Goal: Contribute content

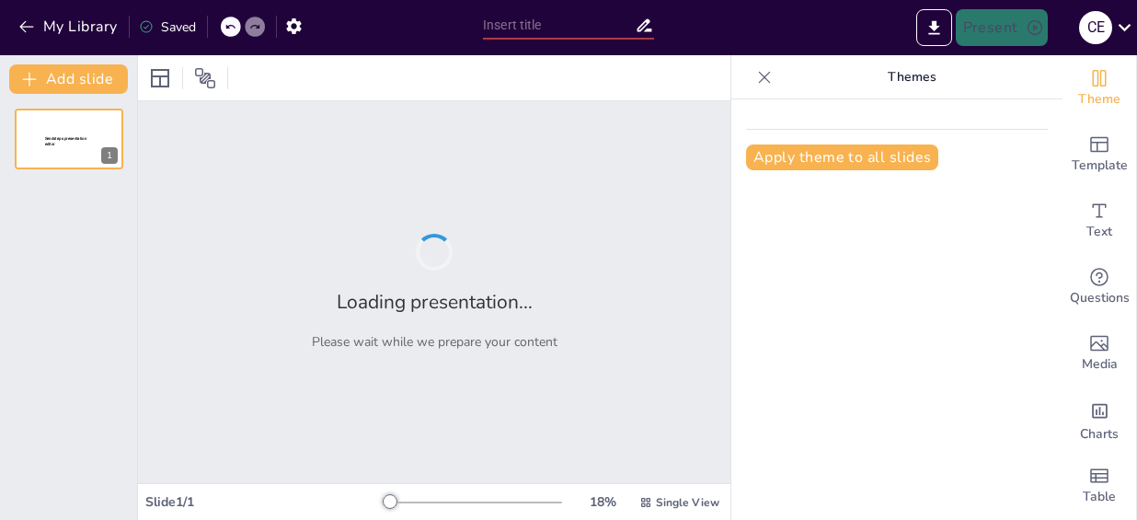
type input "Evolución [PERSON_NAME] Aero: Un Análisis Histórico"
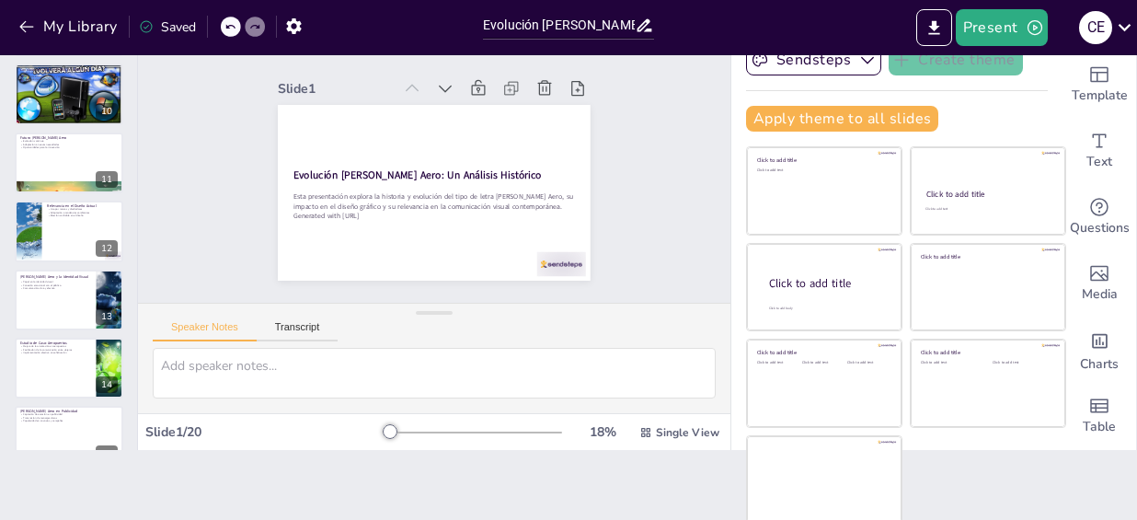
scroll to position [218, 0]
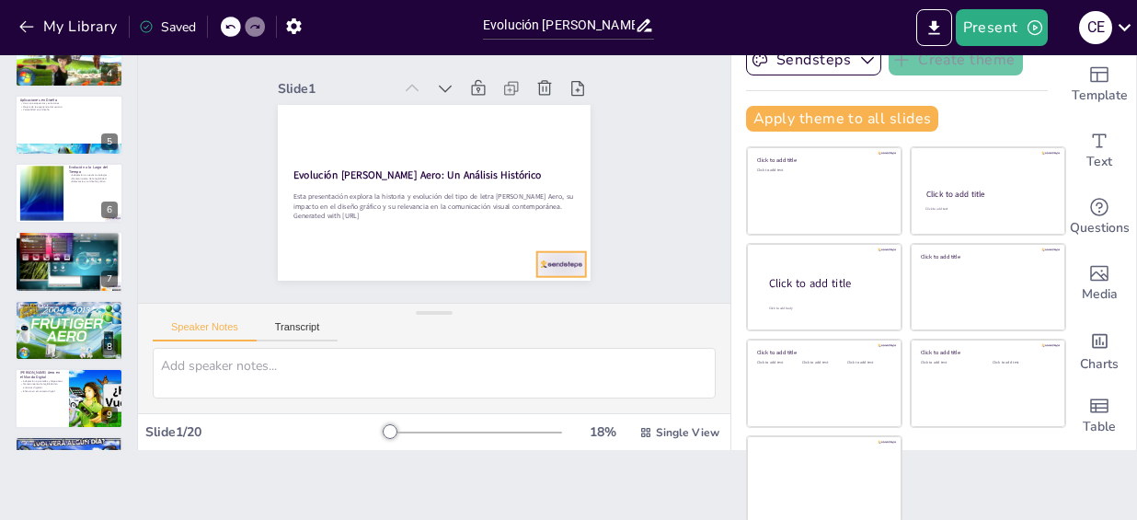
click at [541, 254] on div at bounding box center [561, 264] width 49 height 25
click at [569, 217] on icon at bounding box center [580, 219] width 22 height 22
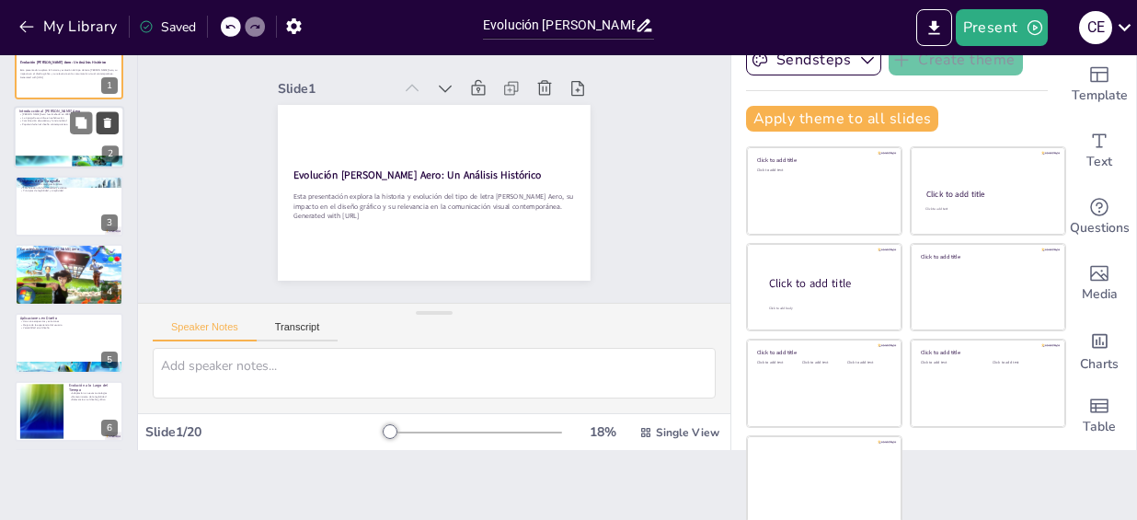
scroll to position [0, 0]
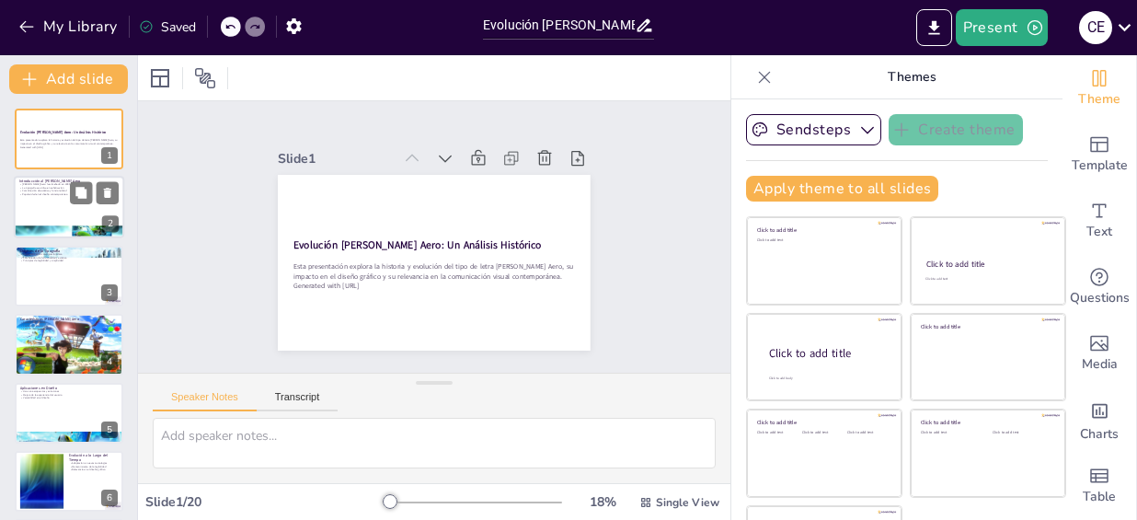
click at [60, 226] on div at bounding box center [69, 231] width 110 height 63
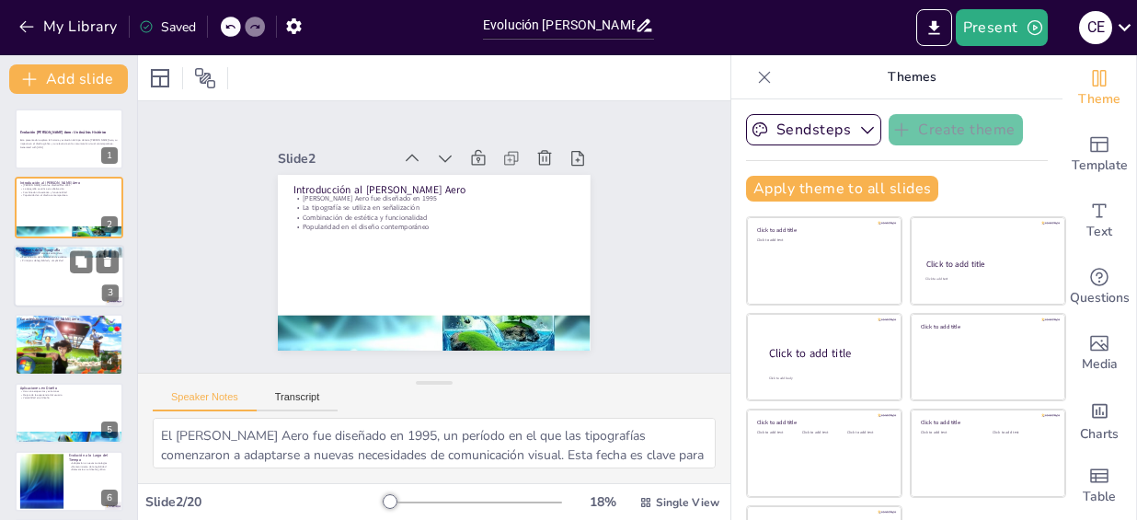
click at [55, 298] on div at bounding box center [69, 276] width 110 height 63
type textarea "La inspiración detrás del Frutiger Aero proviene de la necesidad de una comunic…"
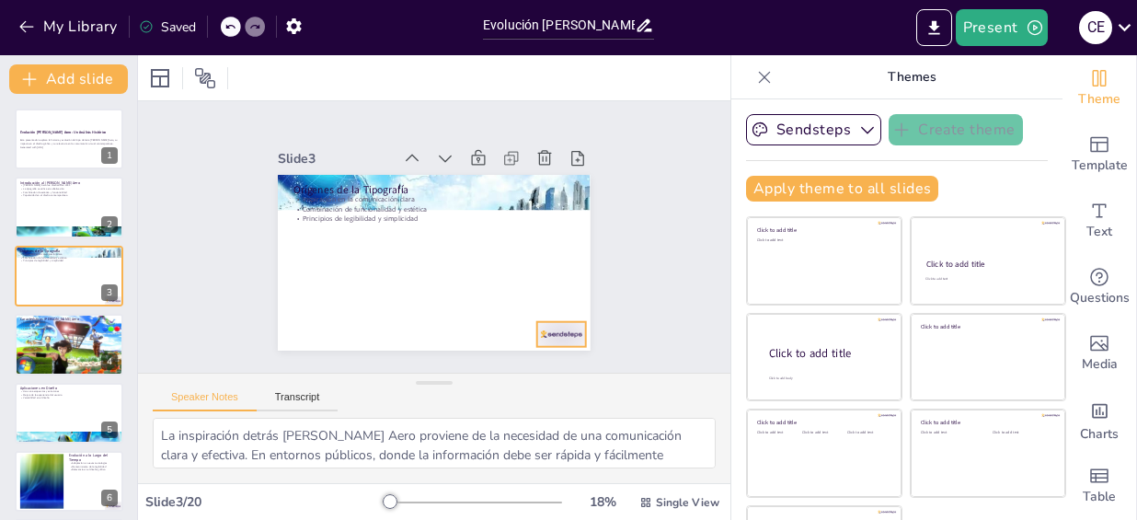
click at [526, 336] on div at bounding box center [550, 346] width 51 height 29
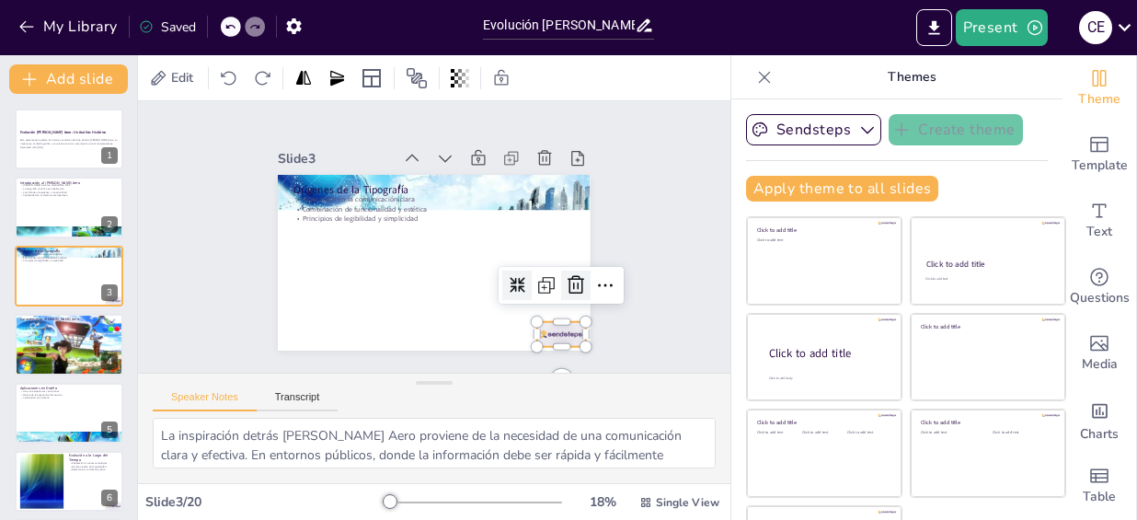
click at [555, 326] on icon at bounding box center [544, 337] width 22 height 23
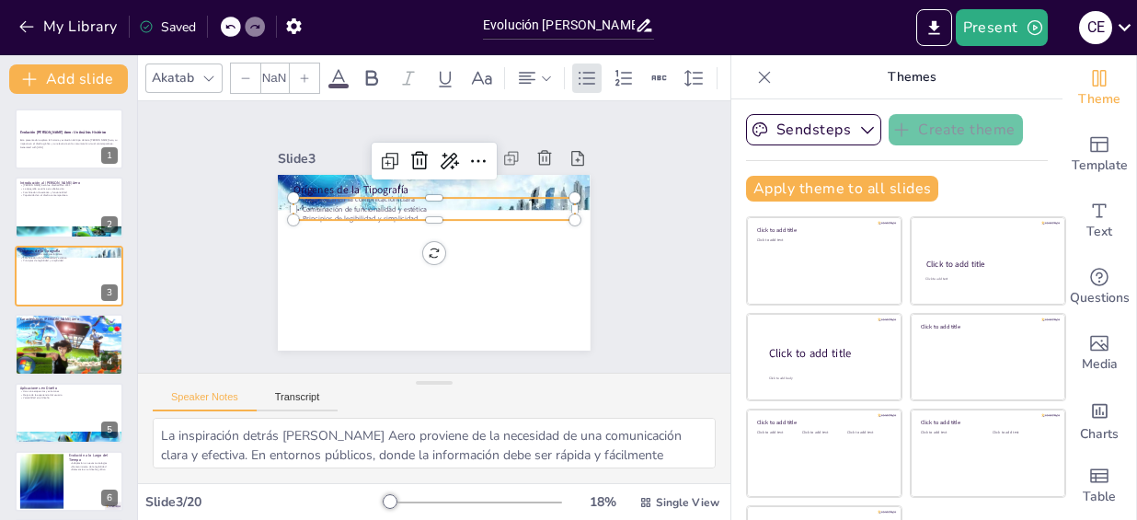
type input "32"
click at [348, 216] on p "Principios de legibilidad y simplicidad" at bounding box center [433, 219] width 281 height 10
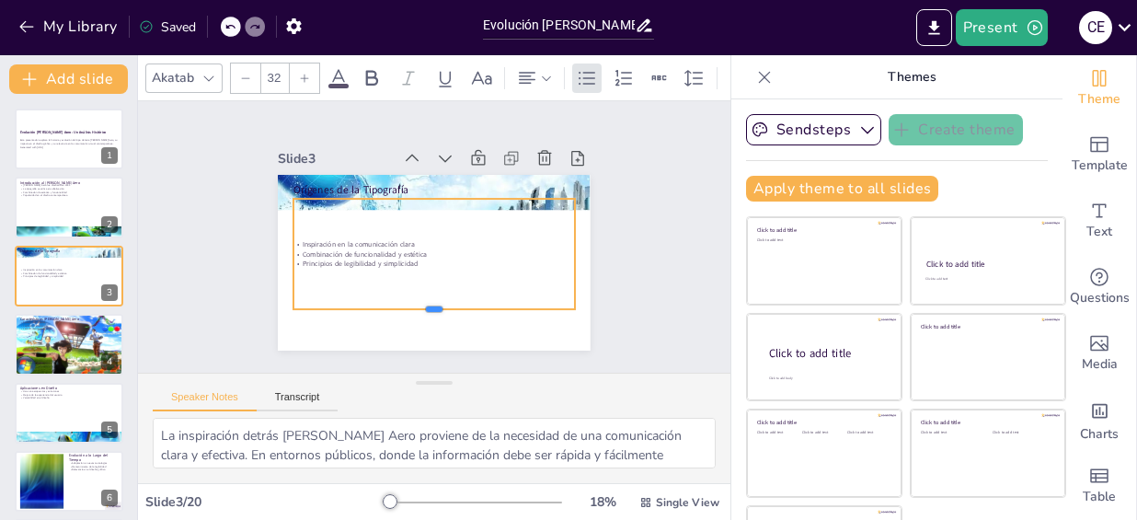
drag, startPoint x: 348, startPoint y: 214, endPoint x: 358, endPoint y: 304, distance: 90.7
click at [358, 309] on div at bounding box center [433, 316] width 281 height 15
click at [606, 209] on div "Slide 1 Evolución del Frutiger Aero: Un Análisis Histórico Esta presentación ex…" at bounding box center [434, 236] width 416 height 227
click at [412, 244] on p "Combinación de funcionalidad y estética" at bounding box center [417, 237] width 10 height 281
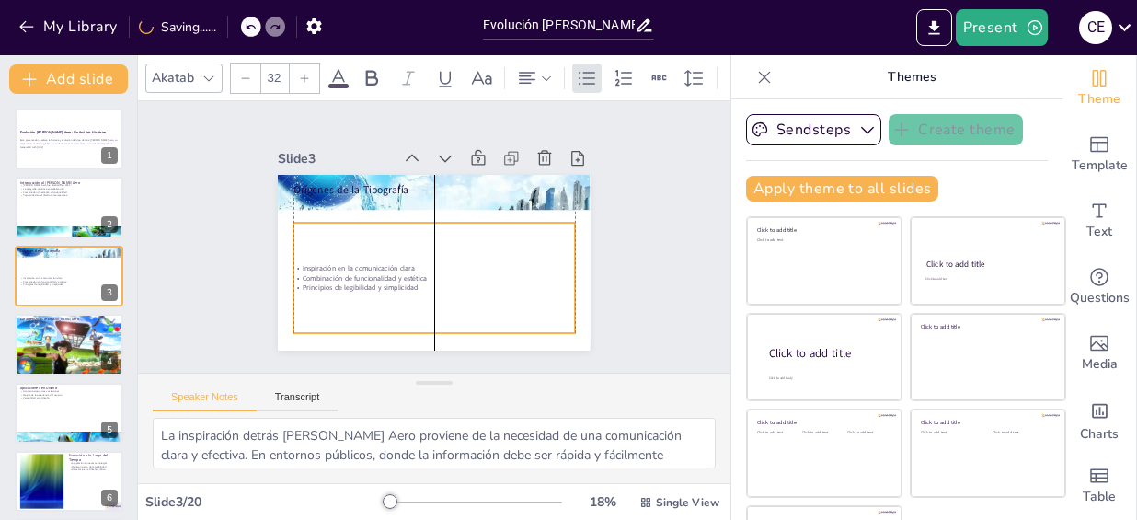
drag, startPoint x: 351, startPoint y: 244, endPoint x: 350, endPoint y: 268, distance: 23.9
click at [350, 273] on p "Combinación de funcionalidad y estética" at bounding box center [433, 278] width 281 height 10
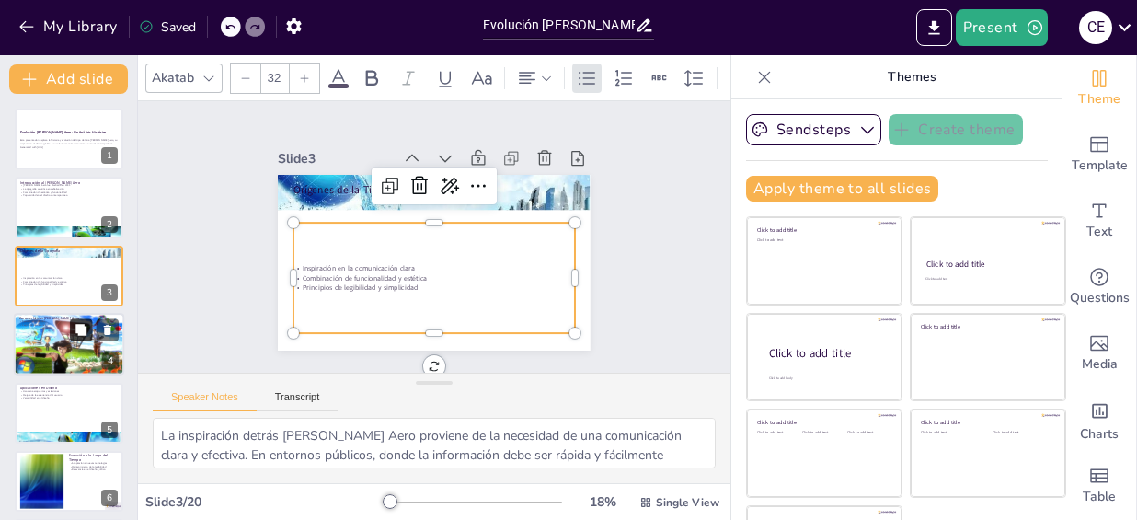
click at [86, 330] on icon at bounding box center [80, 329] width 11 height 11
type textarea "Las formas redondeadas del Frutiger Aero son una de sus características más dis…"
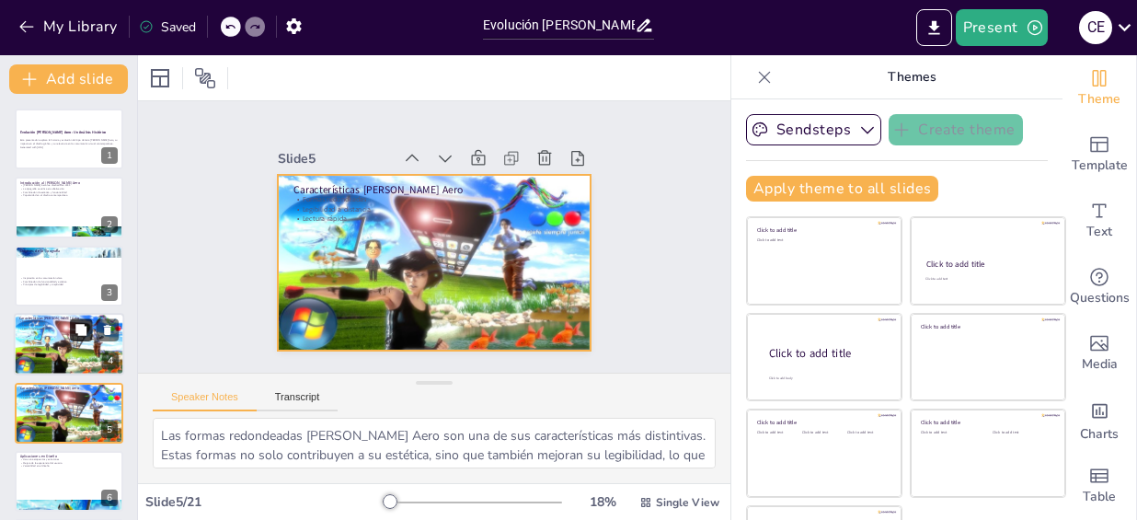
scroll to position [105, 0]
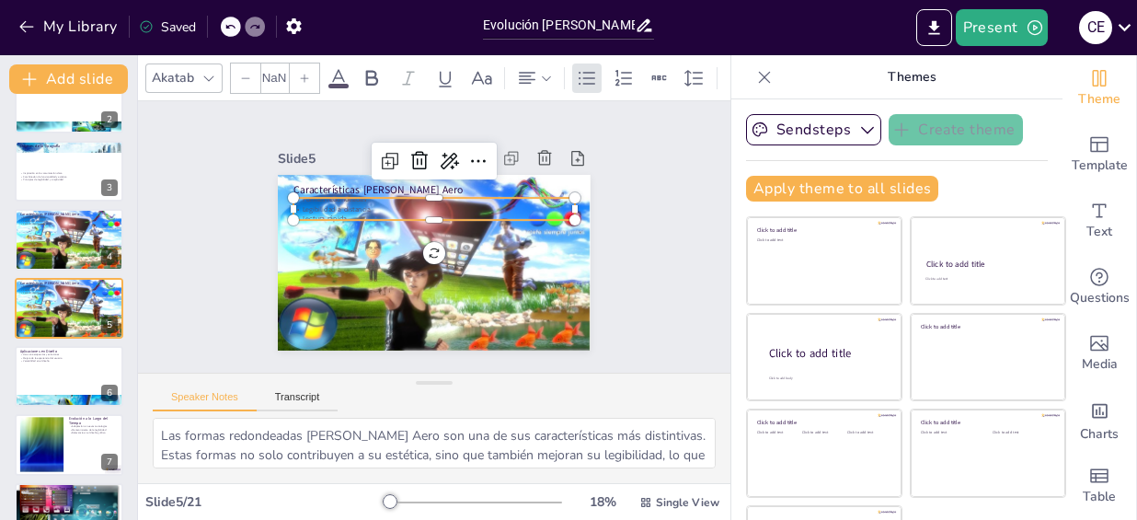
type input "32"
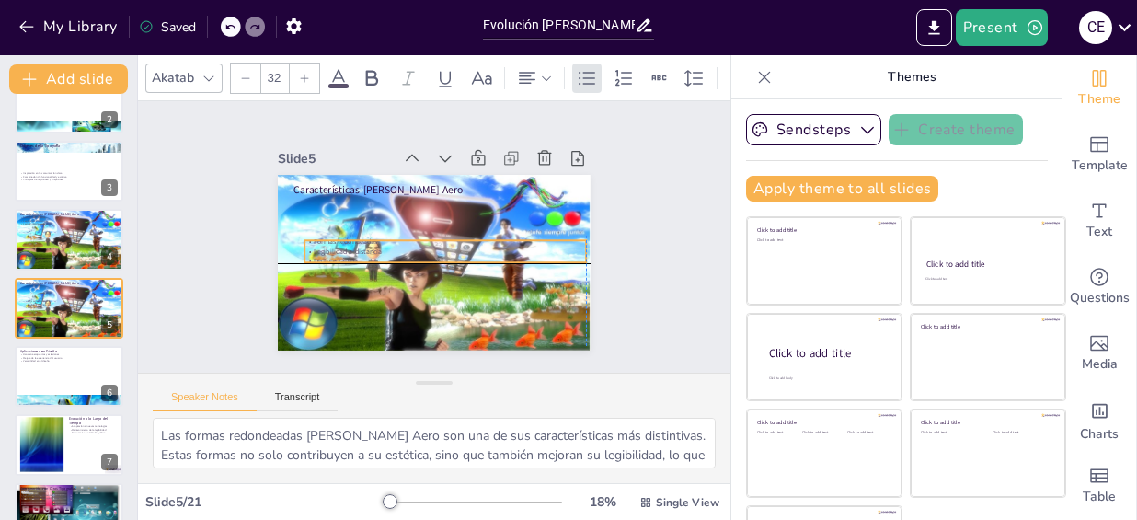
drag, startPoint x: 317, startPoint y: 206, endPoint x: 324, endPoint y: 244, distance: 38.2
click at [324, 246] on p "Legibilidad a distancia" at bounding box center [444, 251] width 281 height 10
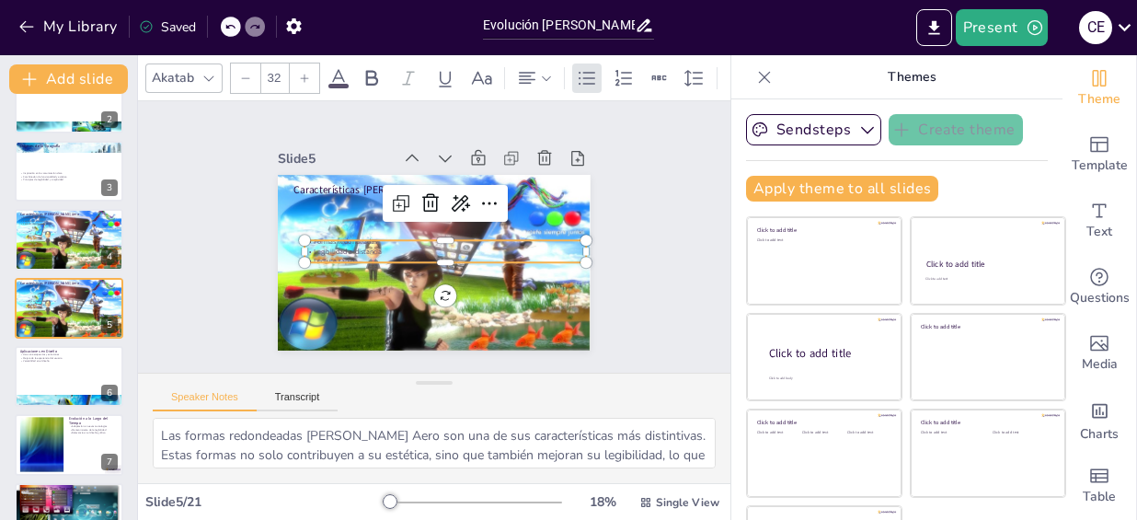
click at [234, 29] on icon at bounding box center [229, 27] width 9 height 5
click at [235, 28] on icon at bounding box center [229, 26] width 11 height 11
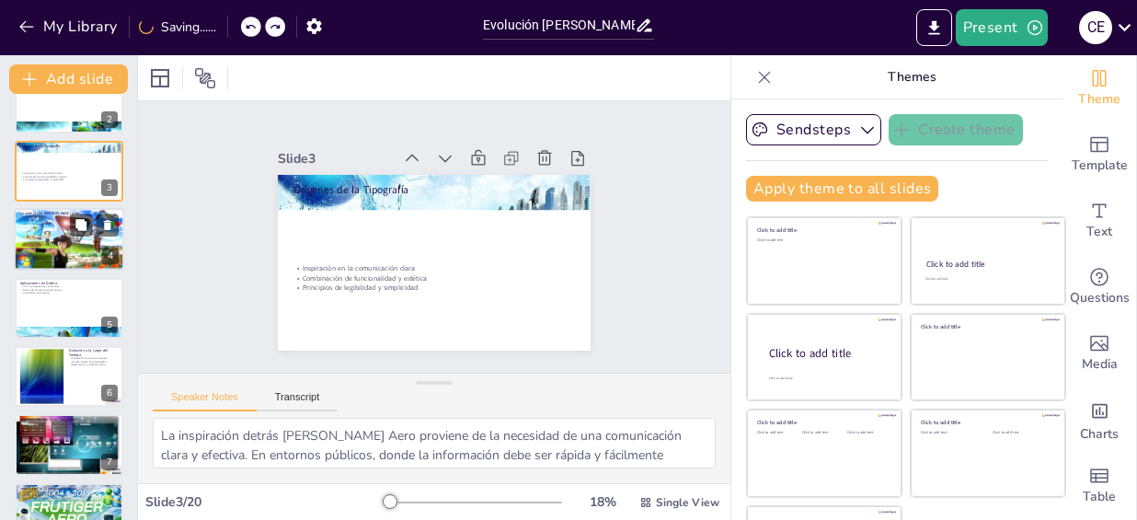
click at [48, 253] on div at bounding box center [69, 239] width 110 height 63
type textarea "Las formas redondeadas del Frutiger Aero son una de sus características más dis…"
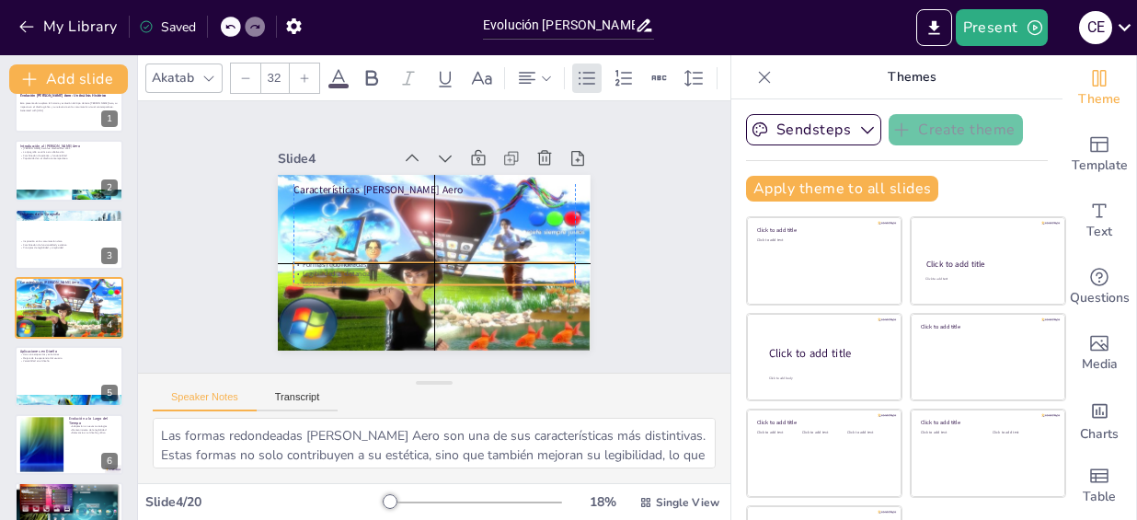
drag, startPoint x: 311, startPoint y: 196, endPoint x: 312, endPoint y: 258, distance: 62.5
click at [312, 259] on p "Formas redondeadas" at bounding box center [433, 264] width 281 height 10
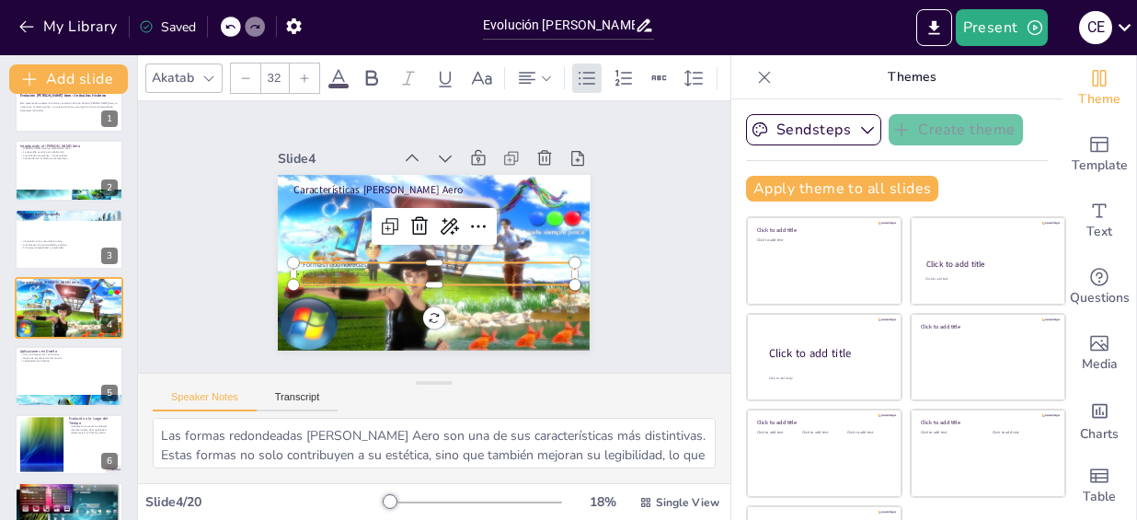
click at [67, 41] on div "My Library" at bounding box center [69, 27] width 111 height 30
click at [79, 25] on button "My Library" at bounding box center [69, 26] width 111 height 29
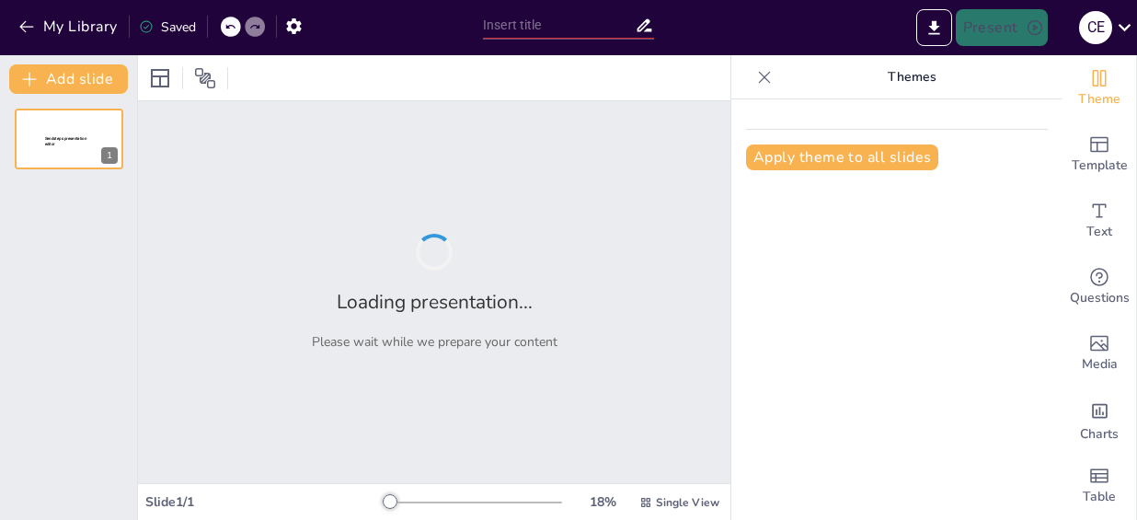
type input "La Informática a Través de las Décadas: Un Recorrido Histórico"
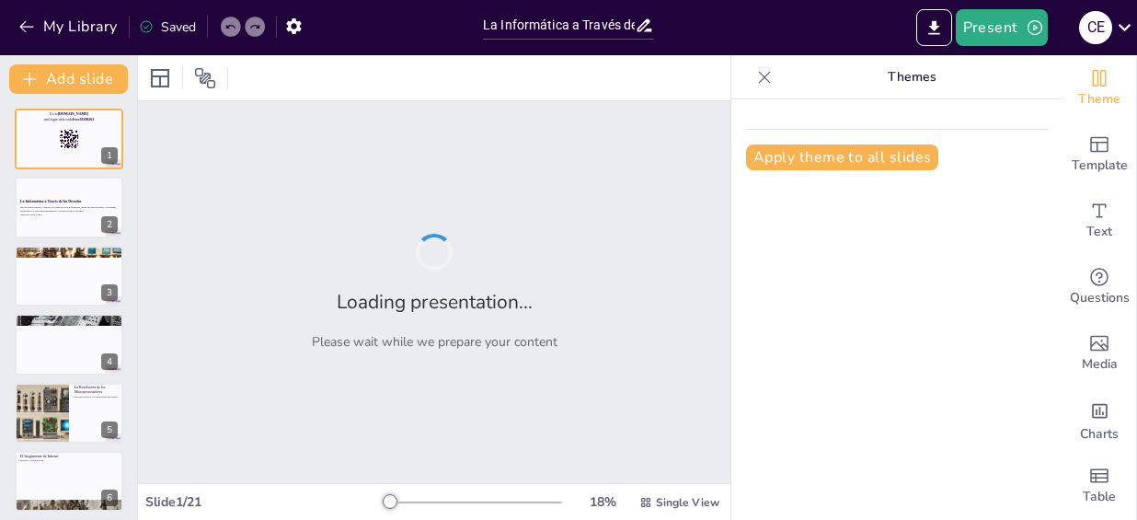
checkbox input "true"
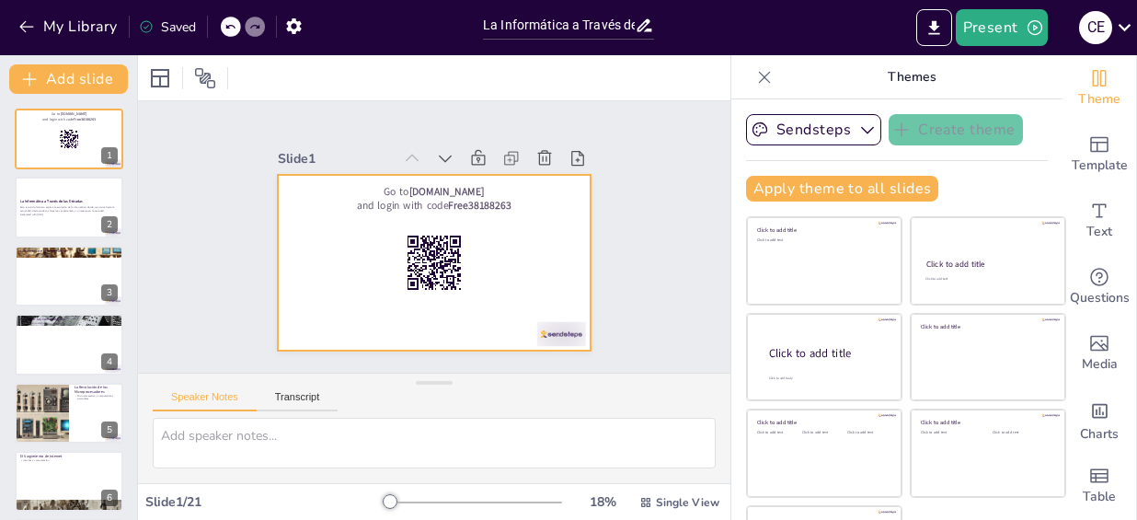
click at [360, 236] on div at bounding box center [444, 261] width 357 height 288
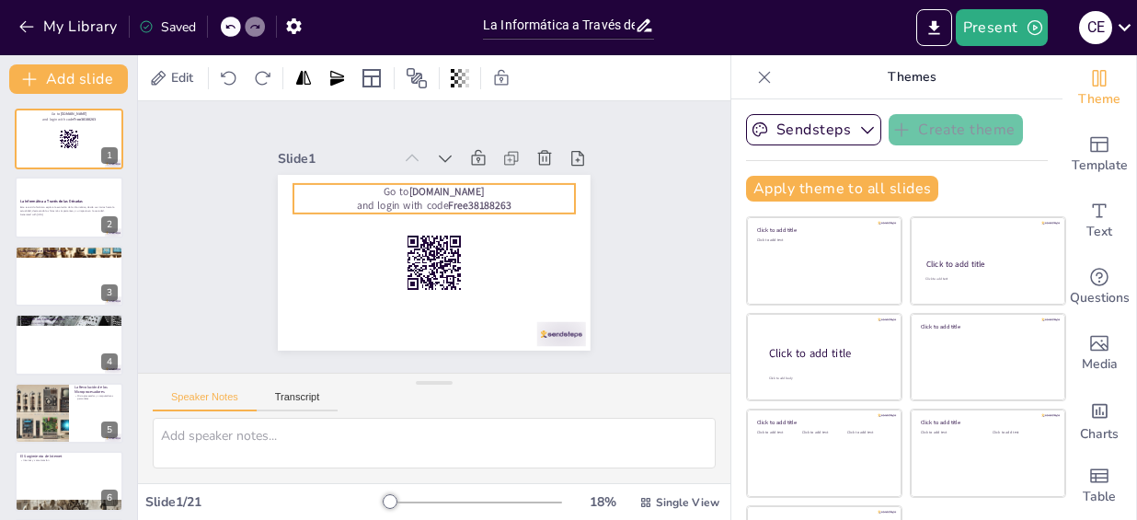
checkbox input "true"
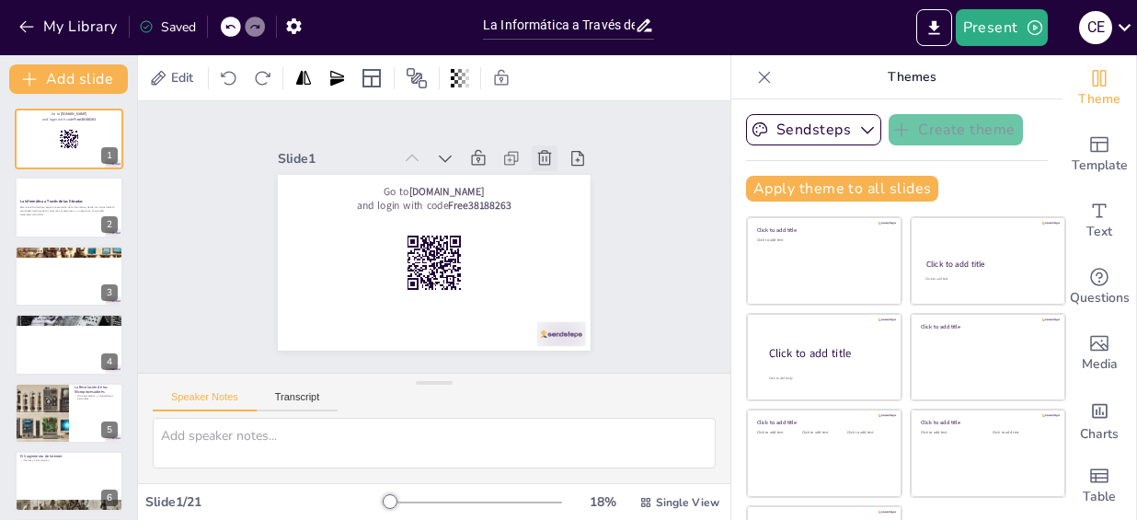
click at [515, 337] on icon at bounding box center [512, 346] width 18 height 18
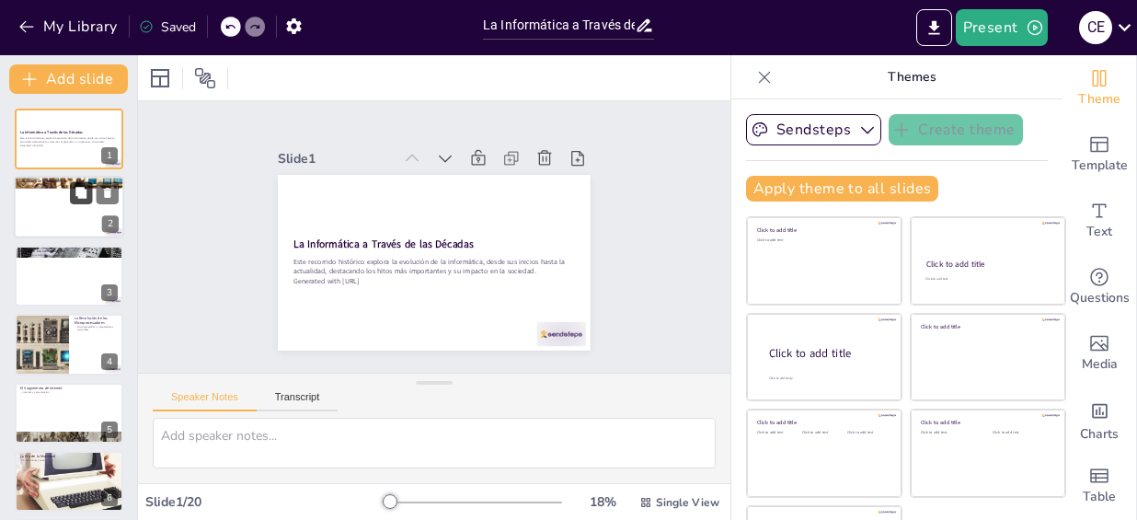
checkbox input "true"
click at [72, 206] on div at bounding box center [69, 208] width 110 height 63
type textarea "Los inicios de la informática marcan un periodo crucial en la historia de la te…"
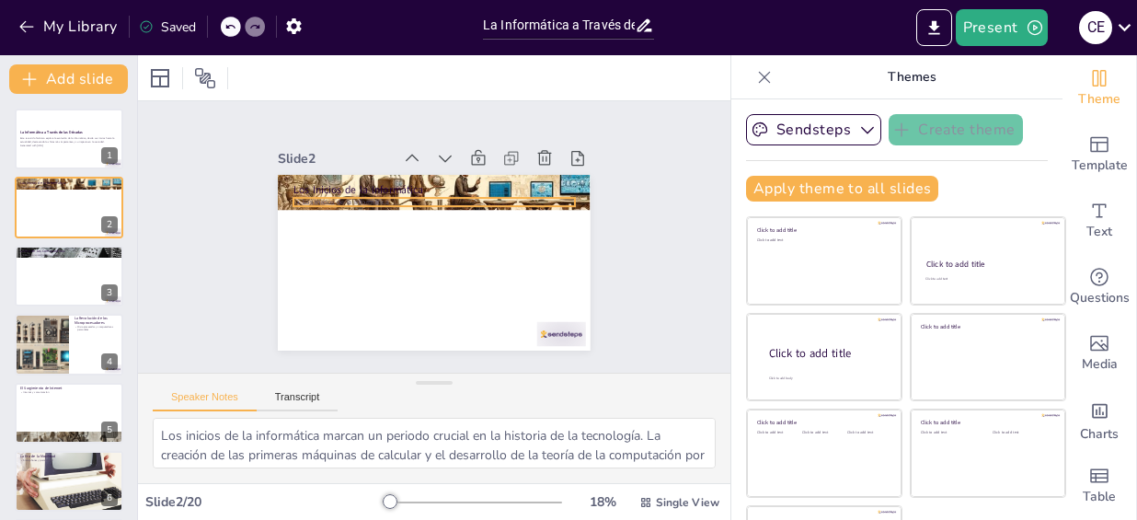
click at [314, 207] on p "Los inicios de la informática" at bounding box center [420, 268] width 261 height 123
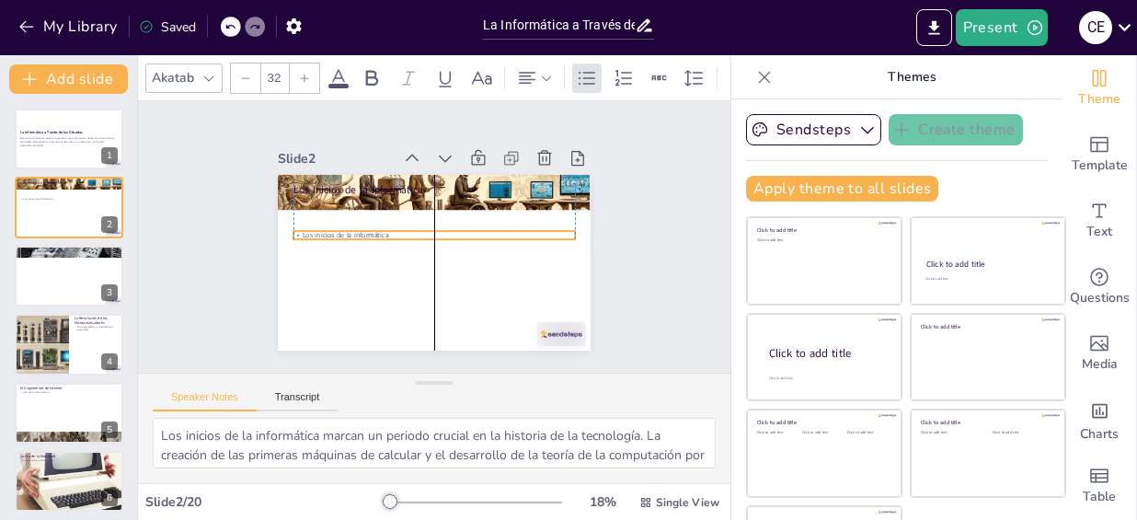
drag, startPoint x: 314, startPoint y: 192, endPoint x: 309, endPoint y: 222, distance: 29.8
click at [309, 222] on p "Los inicios de la informática" at bounding box center [434, 235] width 277 height 68
click at [385, 219] on div at bounding box center [449, 229] width 128 height 263
click at [414, 219] on div at bounding box center [450, 234] width 73 height 278
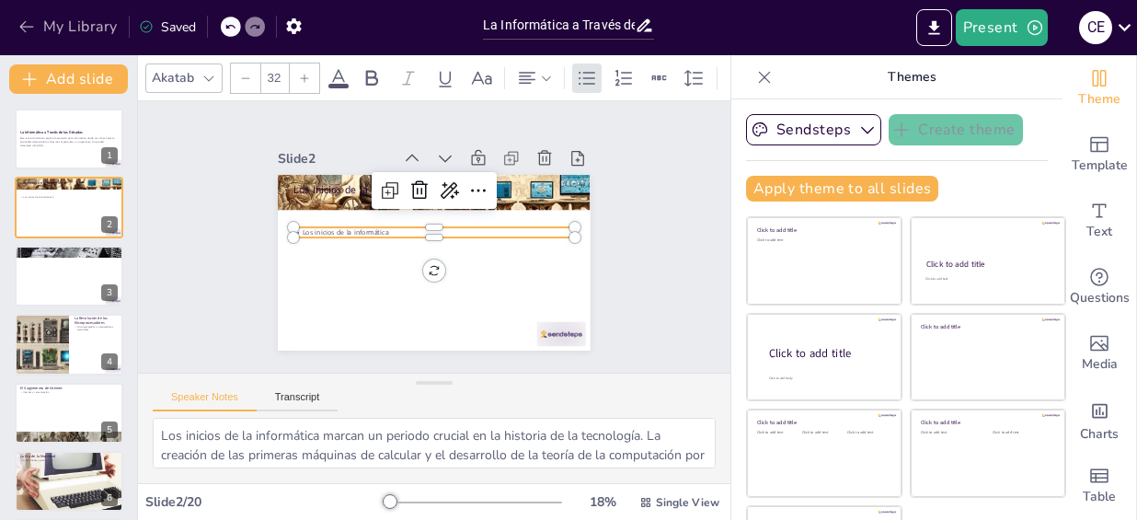
checkbox input "true"
